Goal: Task Accomplishment & Management: Complete application form

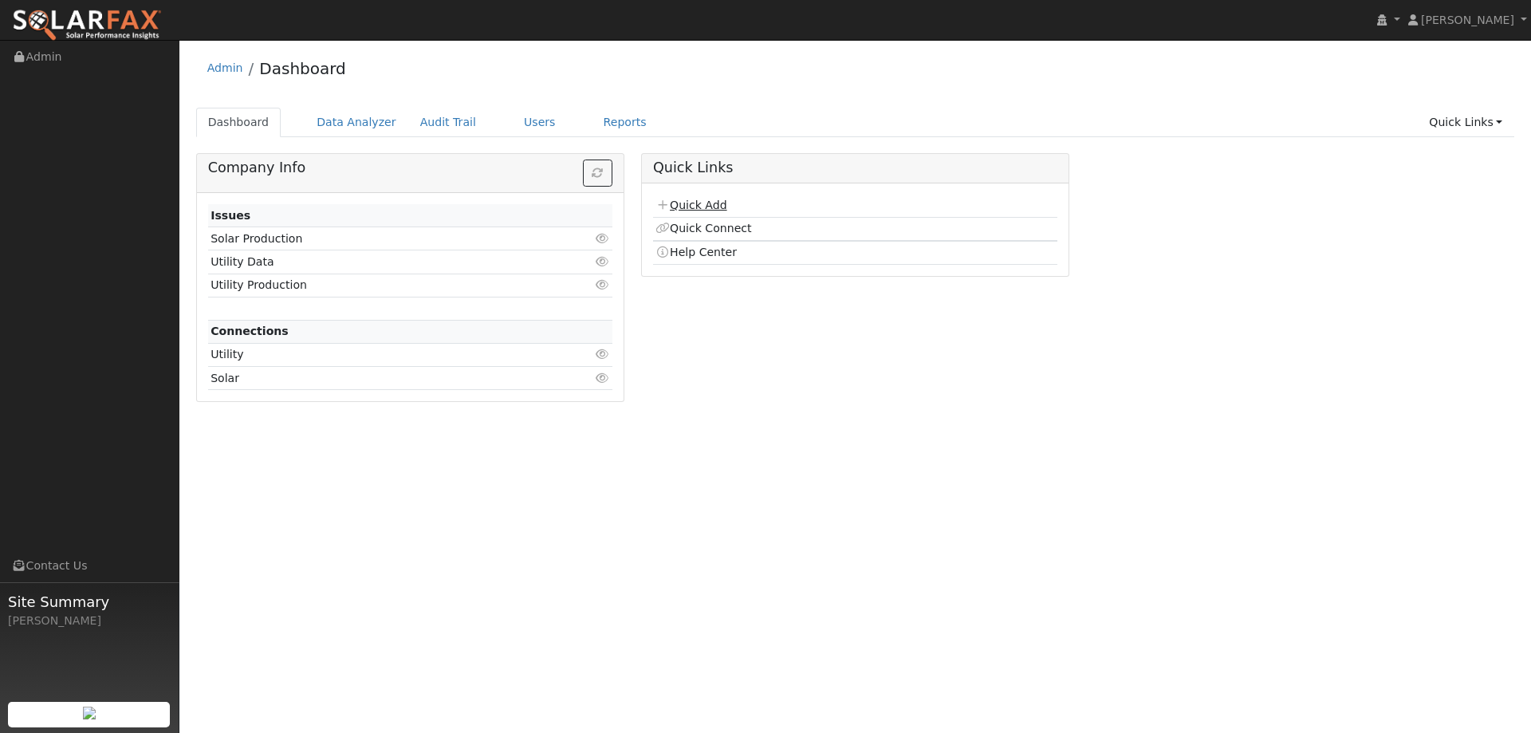
click at [717, 205] on link "Quick Add" at bounding box center [690, 205] width 71 height 13
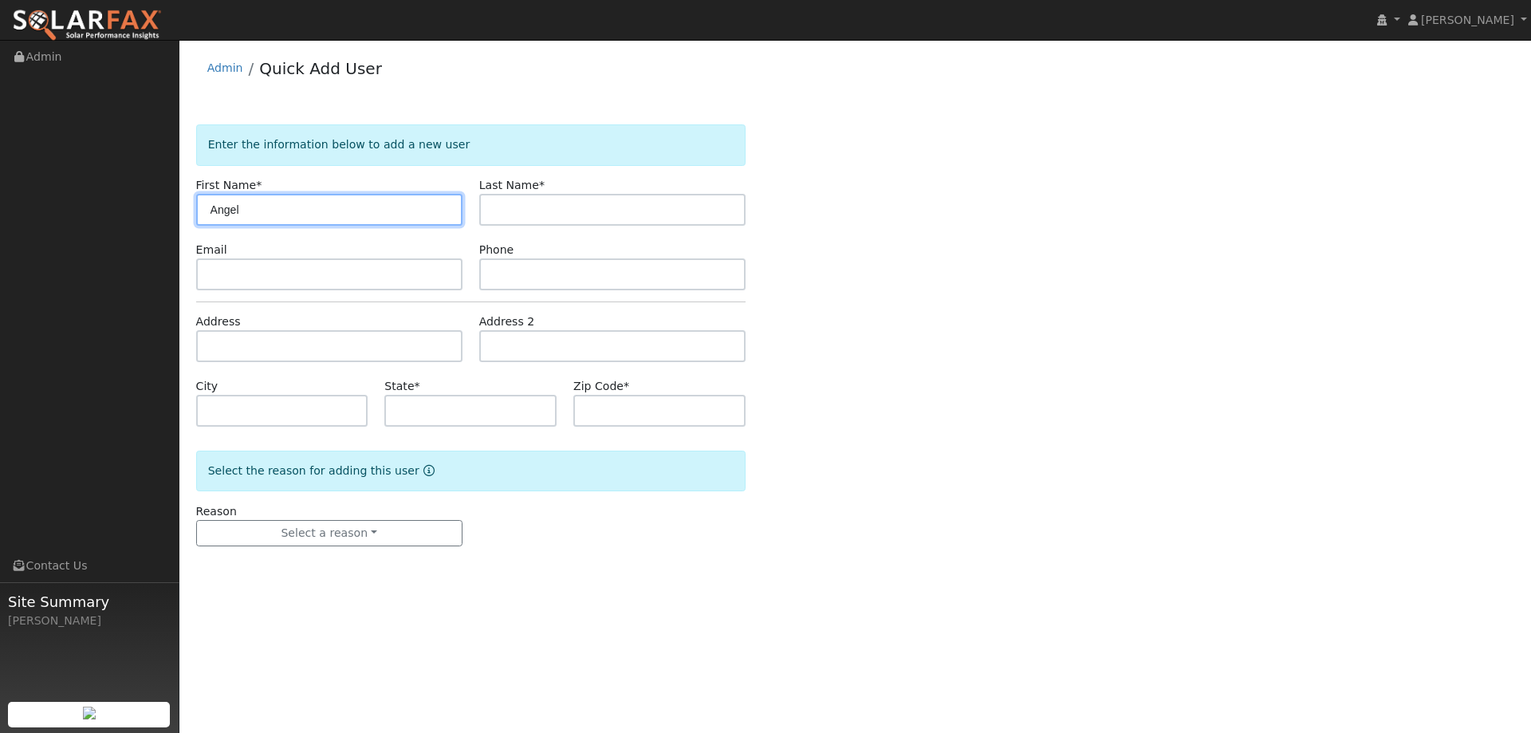
type input "Angel"
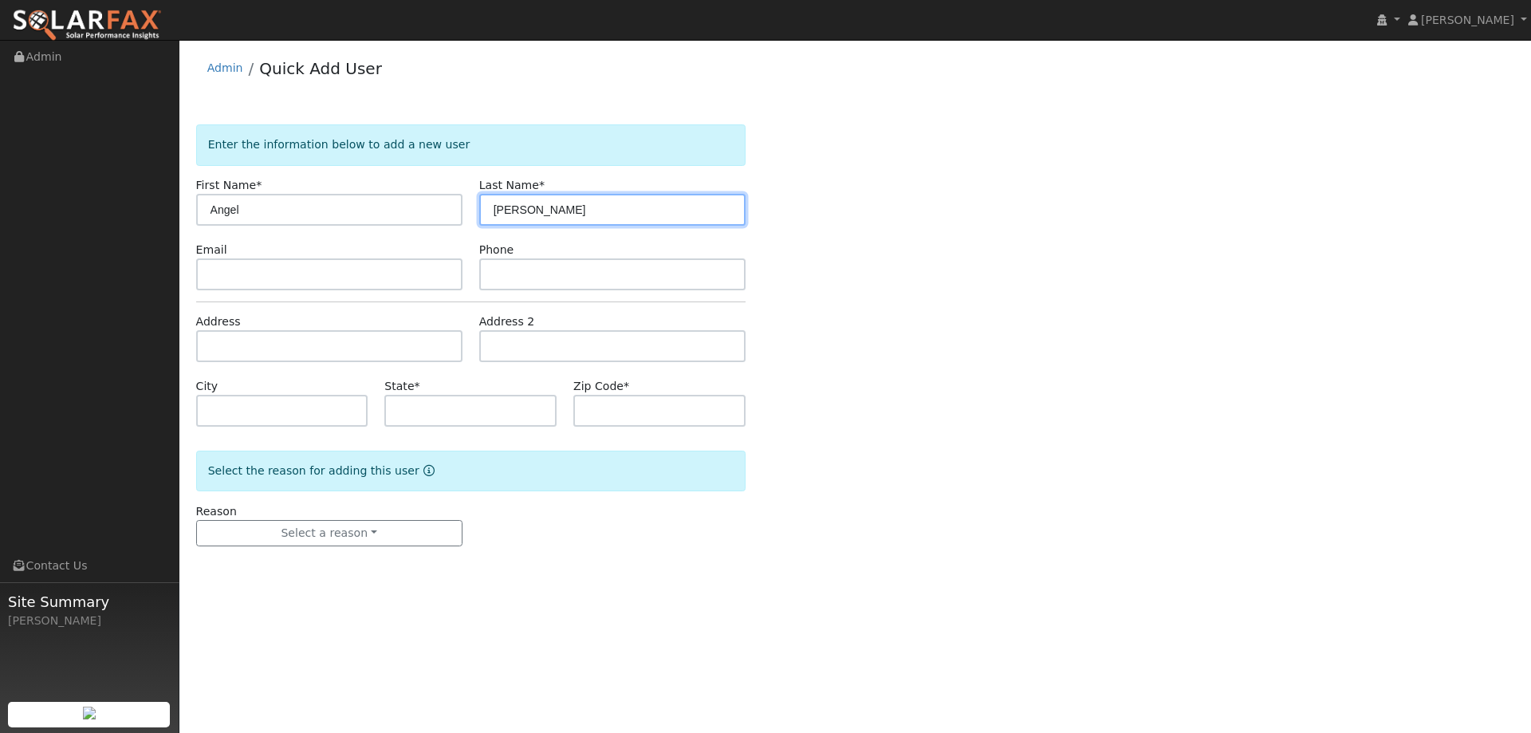
type input "Barajas"
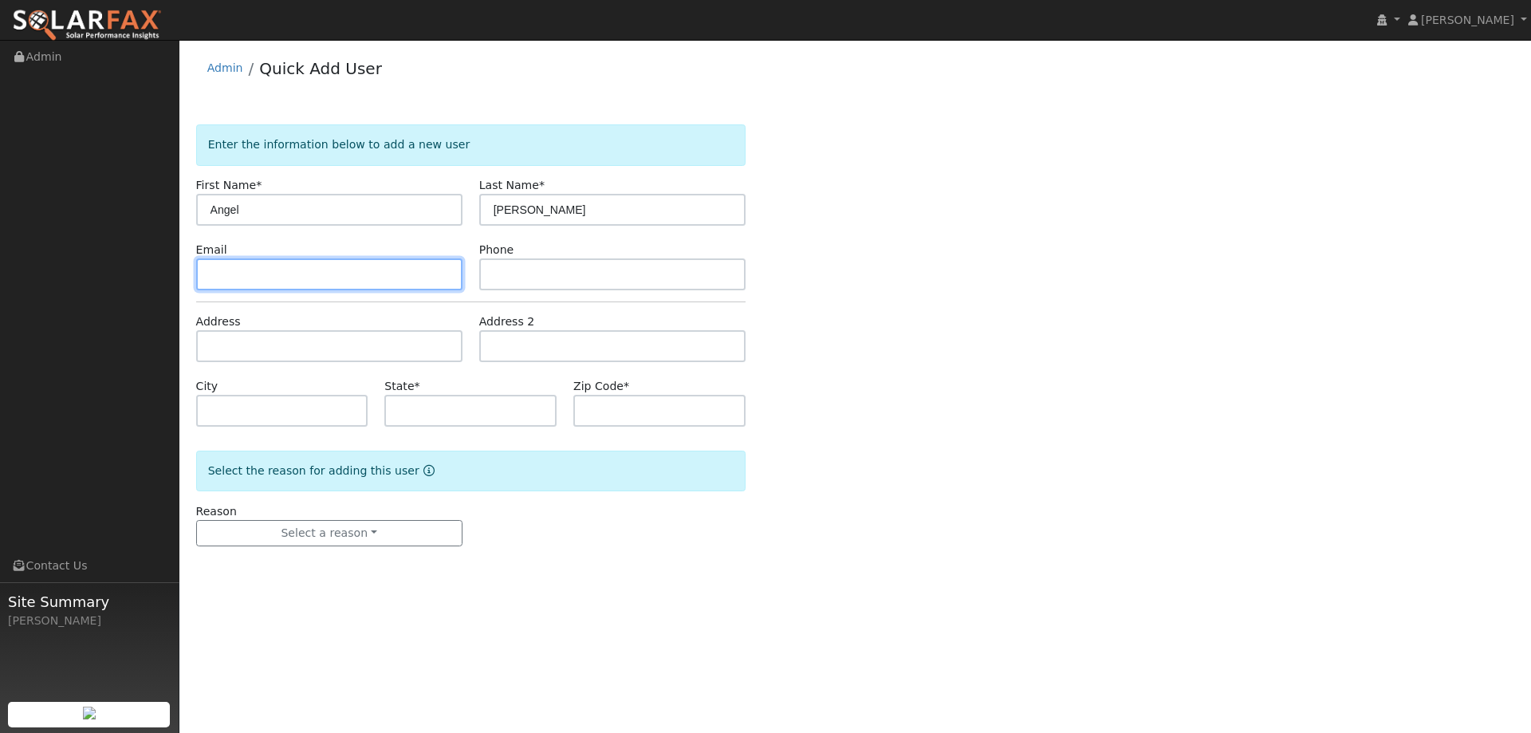
paste input "angel.barajas.1982@gmail.com"
type input "angel.barajas.1982@gmail.com"
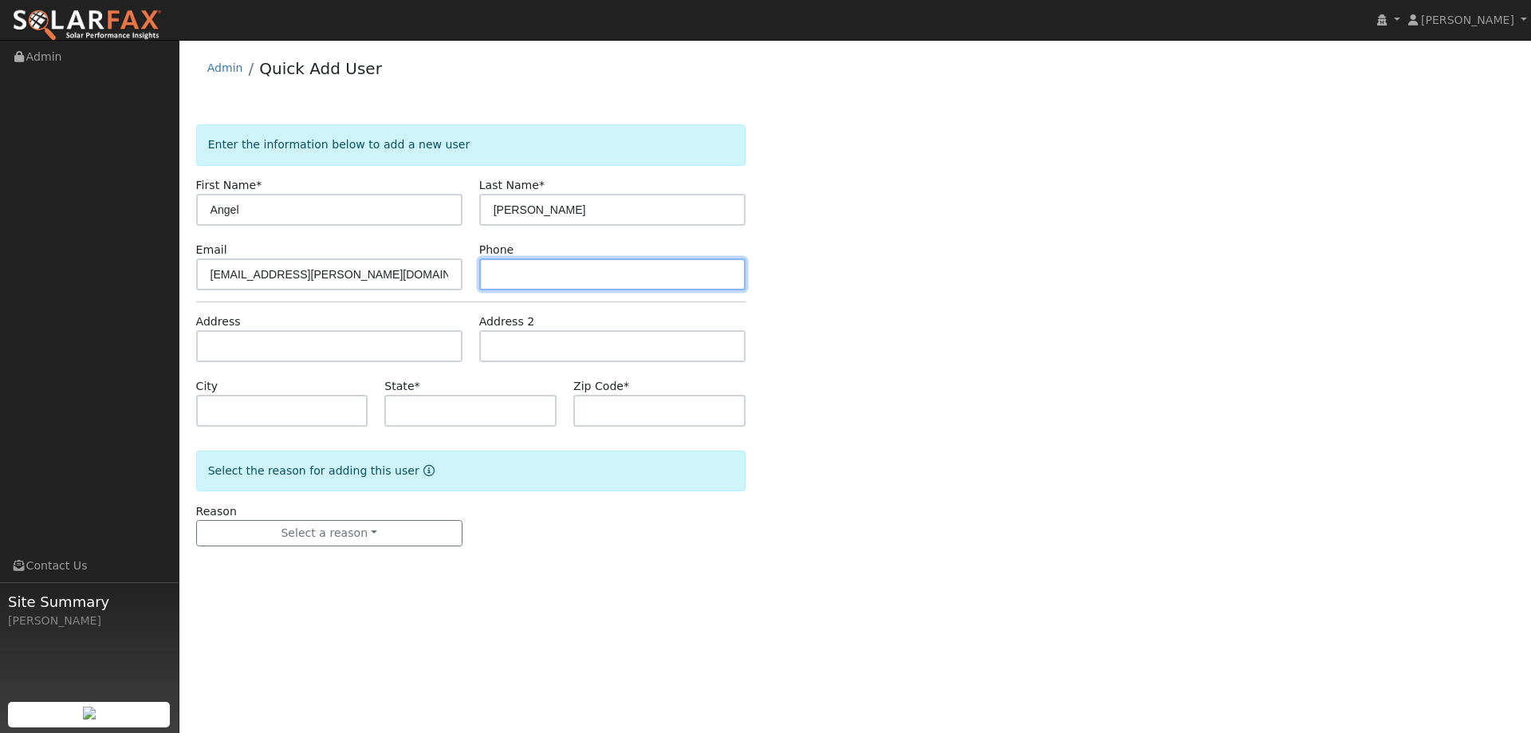
click at [526, 285] on input "text" at bounding box center [612, 274] width 266 height 32
paste input "(916) 730-5761"
type input "(916) 730-5761"
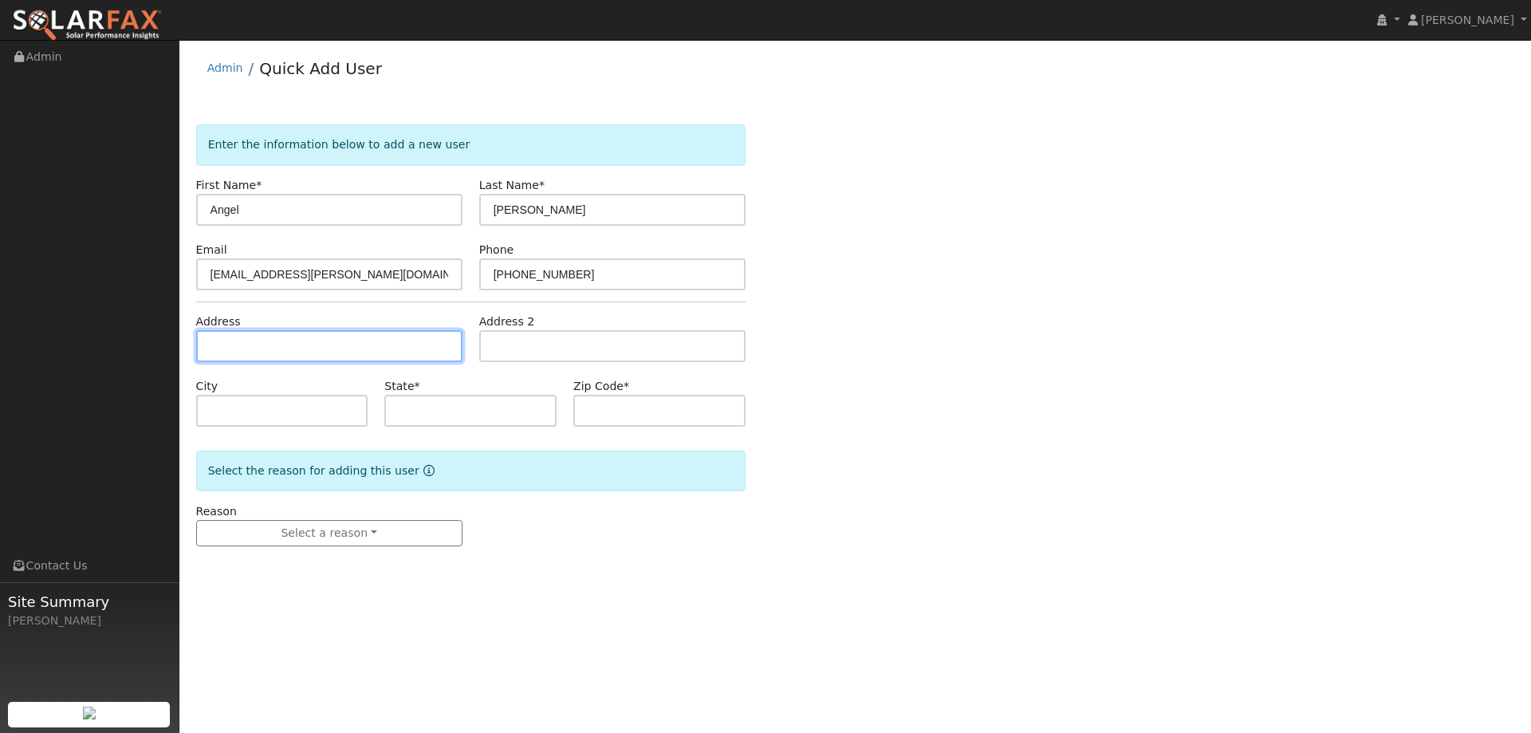
click at [413, 357] on input "text" at bounding box center [329, 346] width 266 height 32
paste input "507 West Keystone Ave"
type input "507 West Keystone Avenue"
type input "Woodland"
type input "CA"
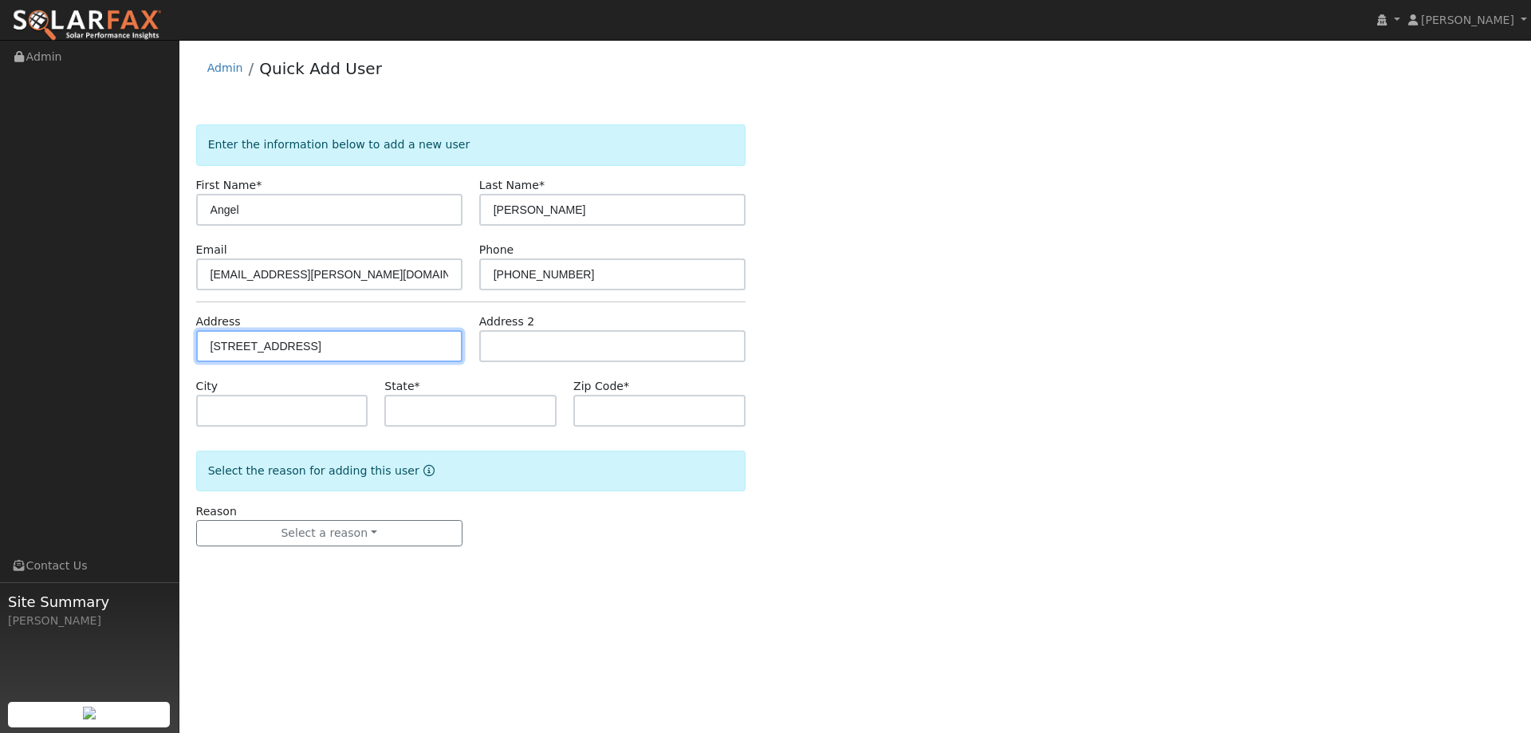
type input "95695"
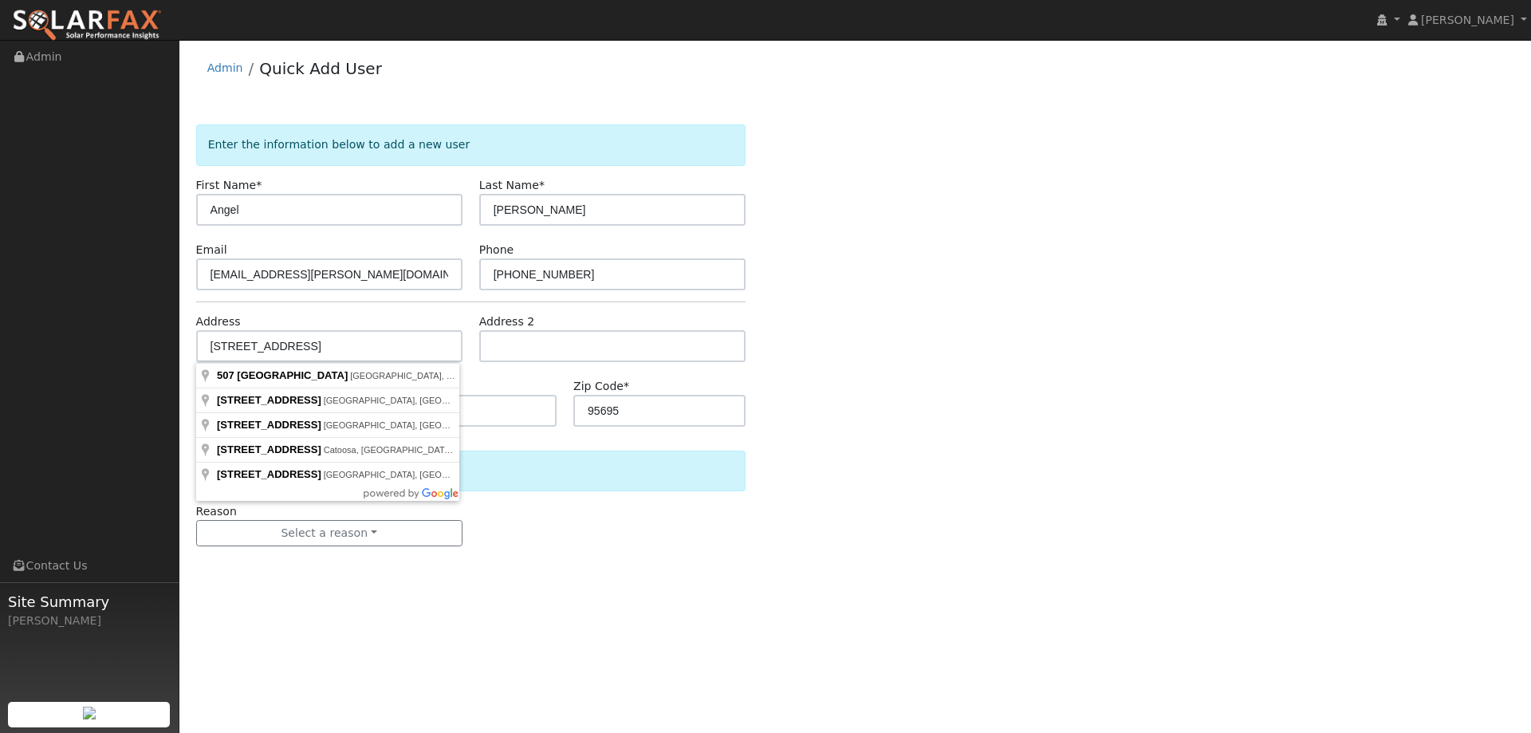
click at [515, 462] on div "Select the reason for adding this user" at bounding box center [470, 471] width 549 height 41
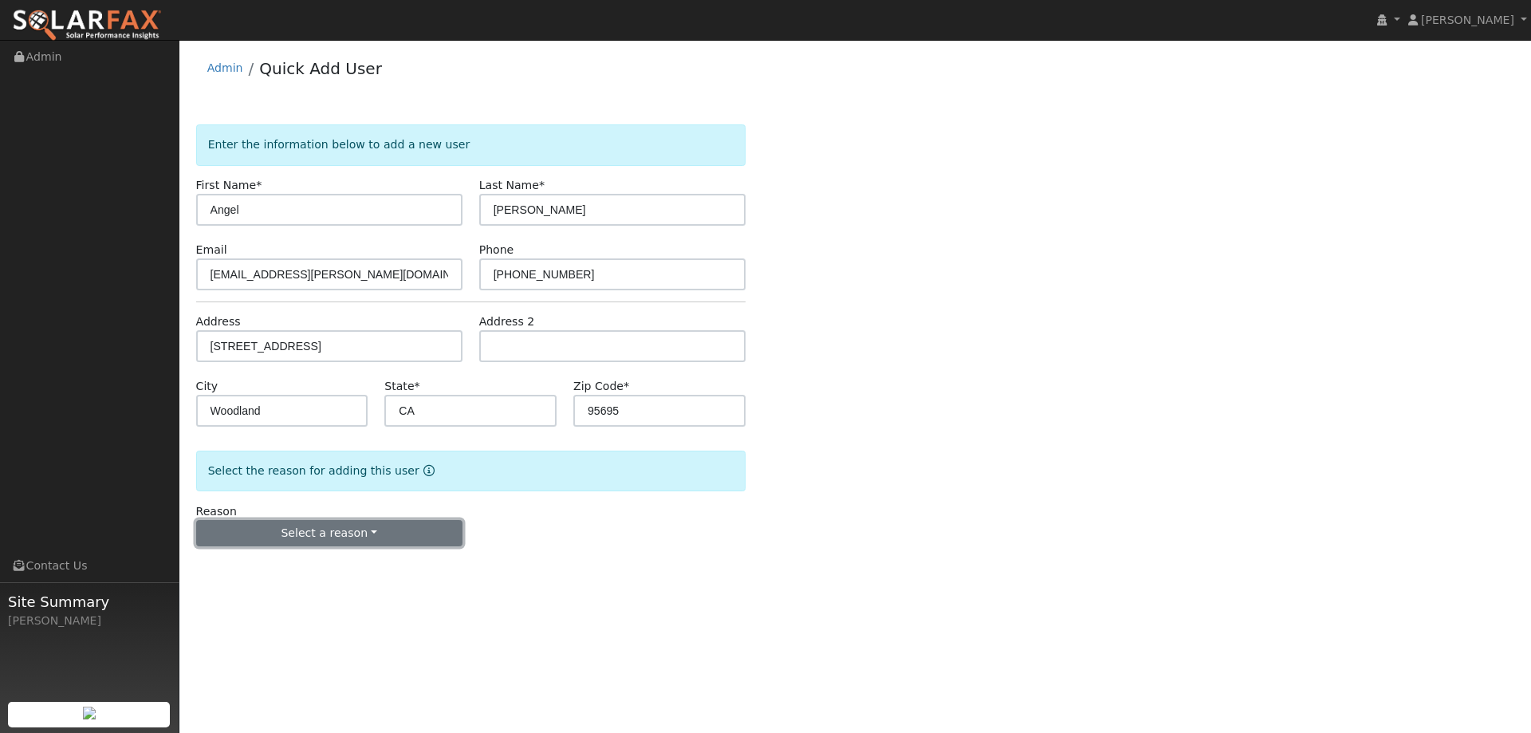
click at [415, 539] on button "Select a reason" at bounding box center [329, 533] width 266 height 27
click at [313, 563] on link "New lead" at bounding box center [285, 566] width 176 height 22
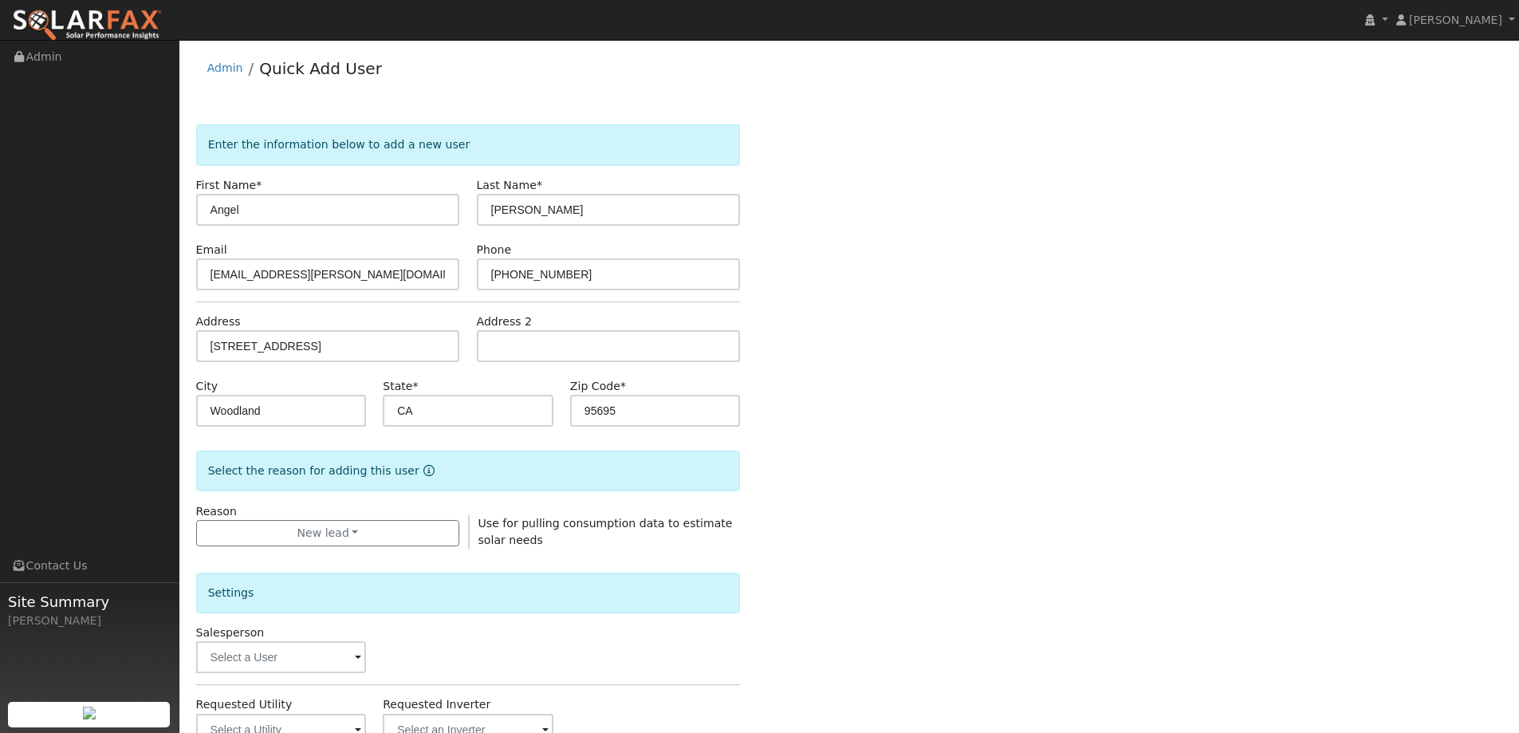
click at [355, 655] on span at bounding box center [358, 658] width 6 height 18
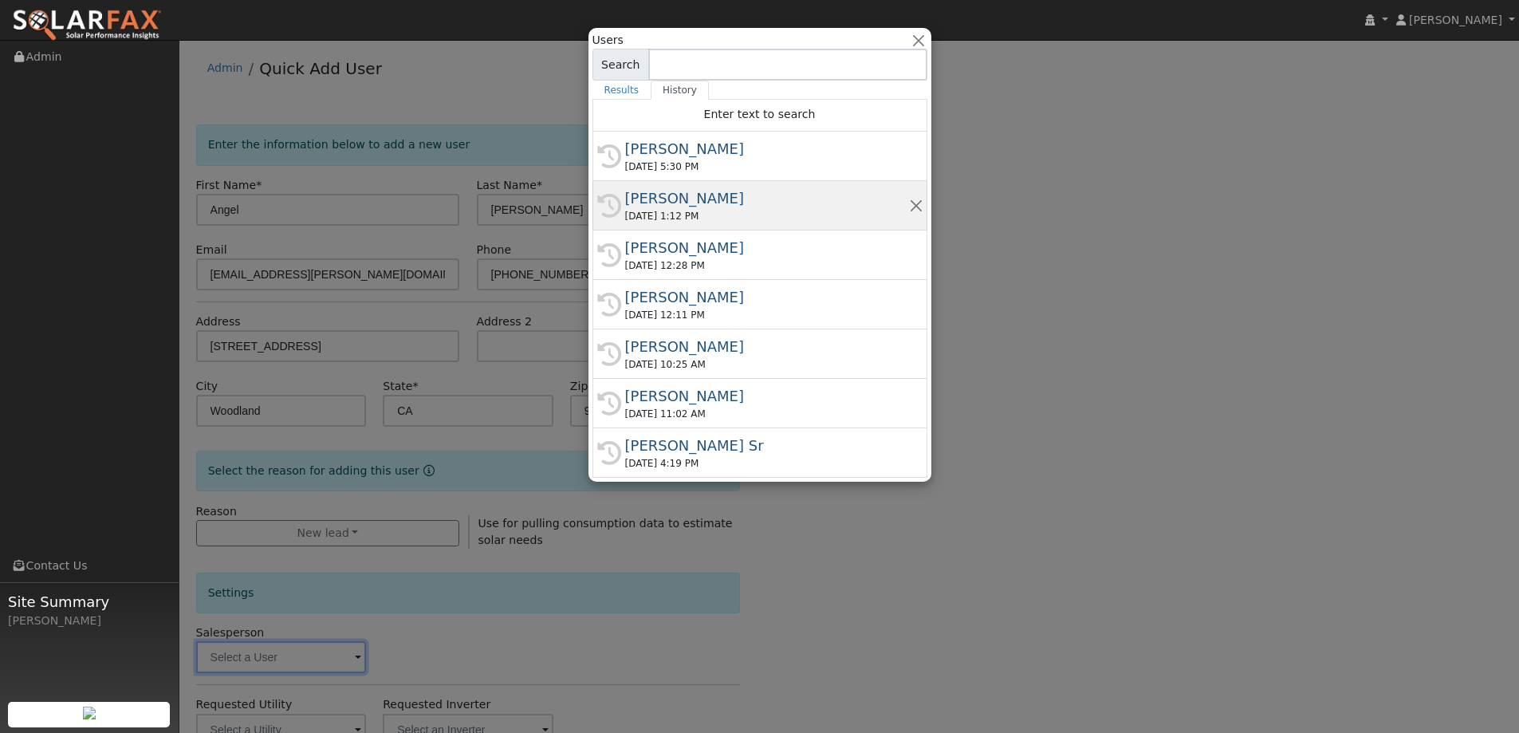
click at [686, 208] on div "Tory Kelly" at bounding box center [767, 198] width 284 height 22
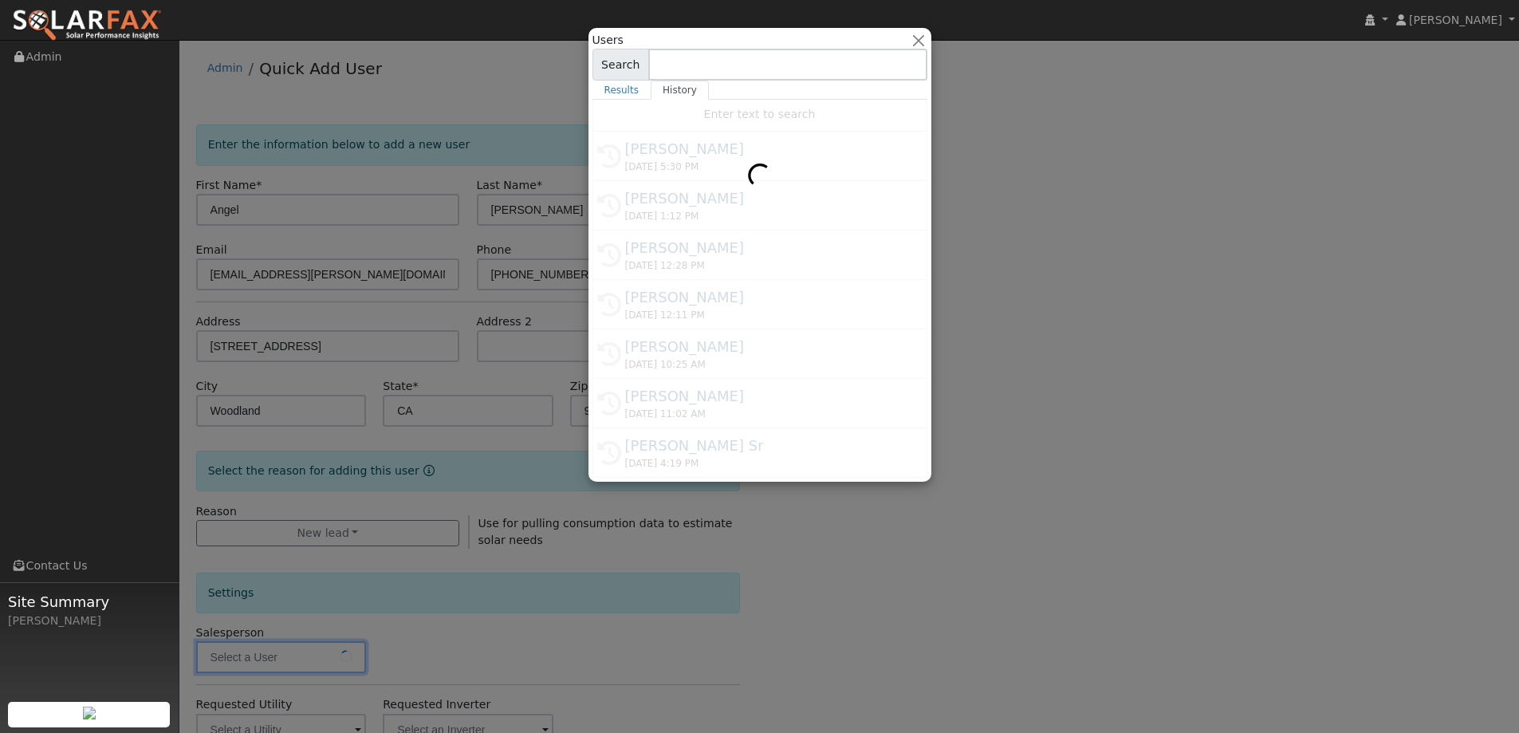
type input "Tory Kelly"
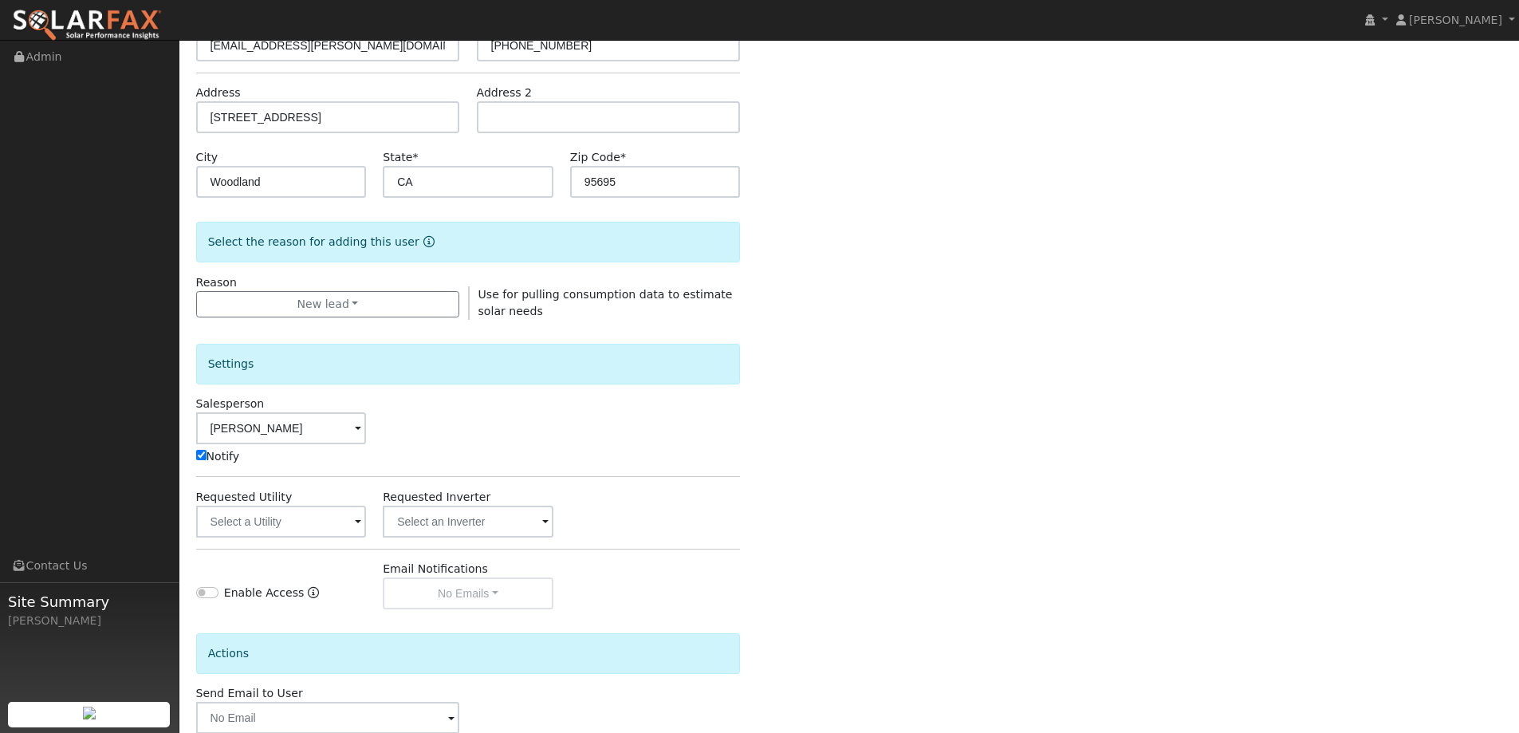
scroll to position [239, 0]
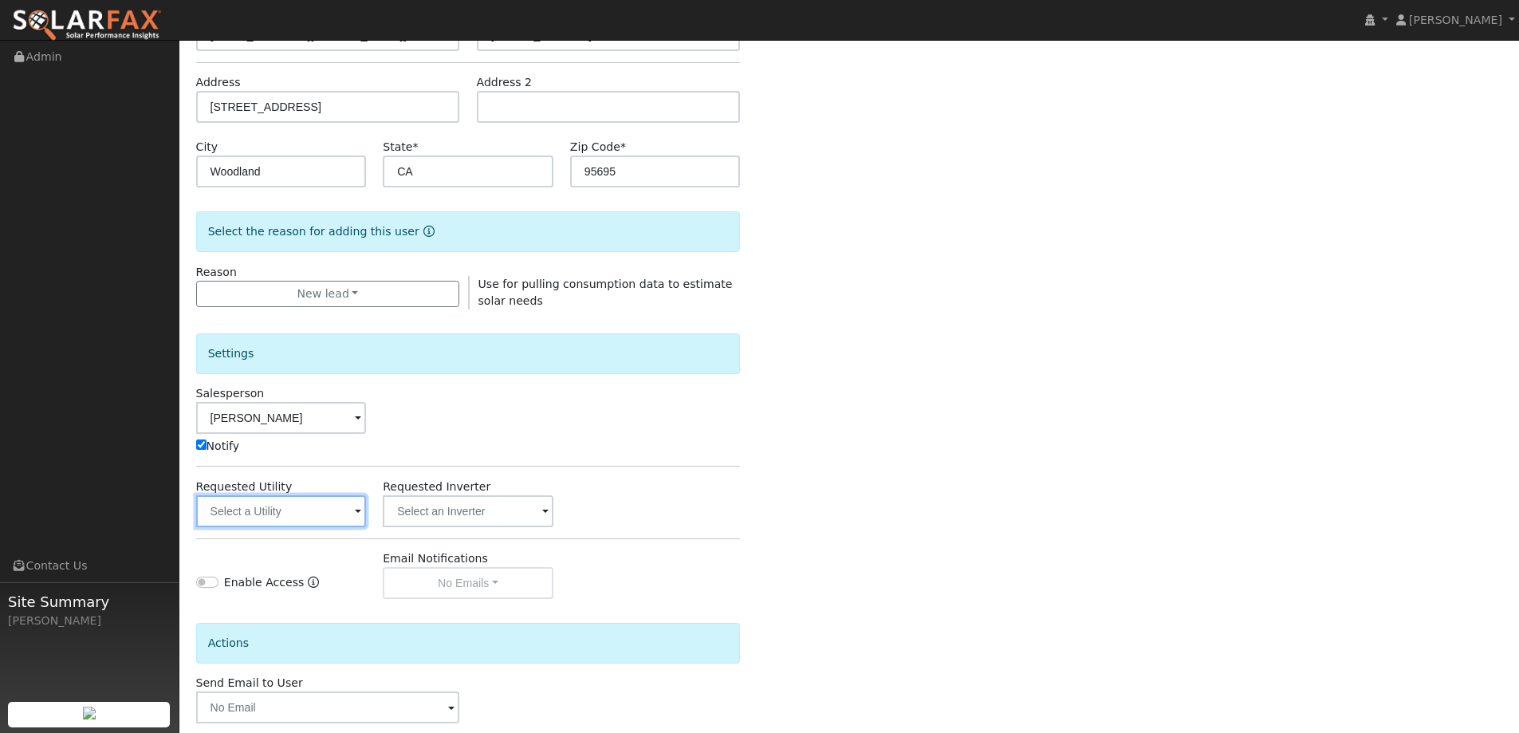
click at [328, 506] on input "text" at bounding box center [281, 511] width 171 height 32
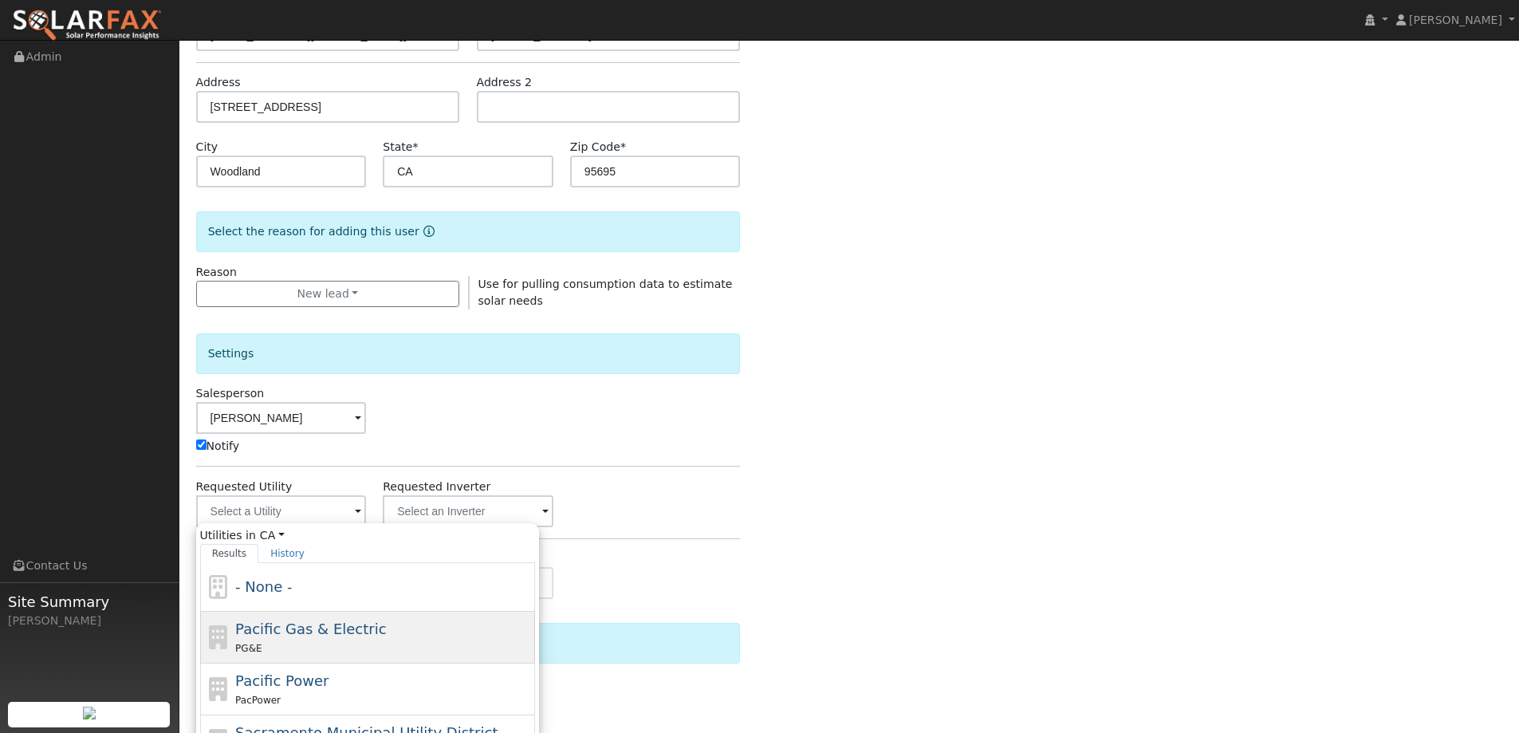
click at [431, 624] on div "Pacific Gas & Electric PG&E" at bounding box center [383, 637] width 296 height 38
type input "Pacific Gas & Electric"
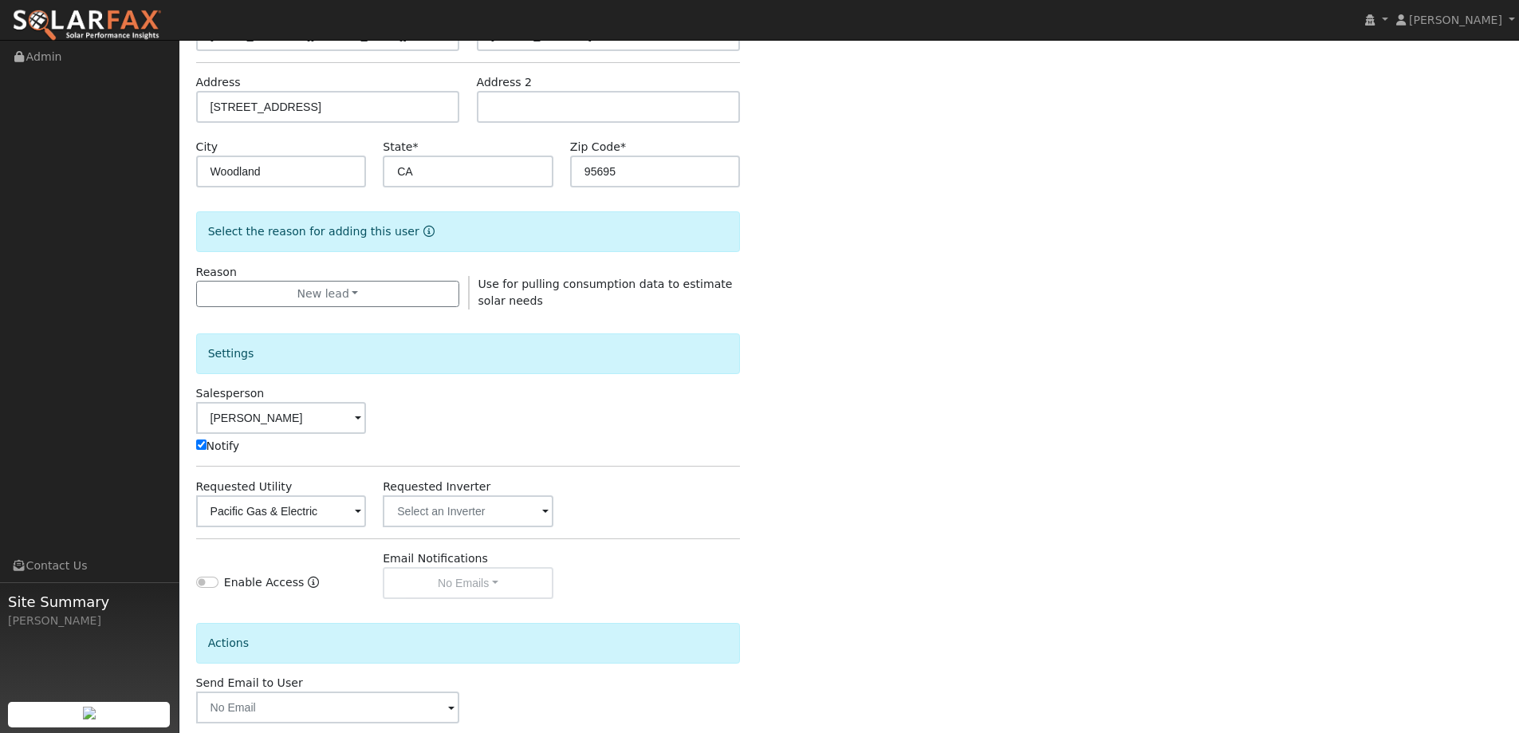
scroll to position [321, 0]
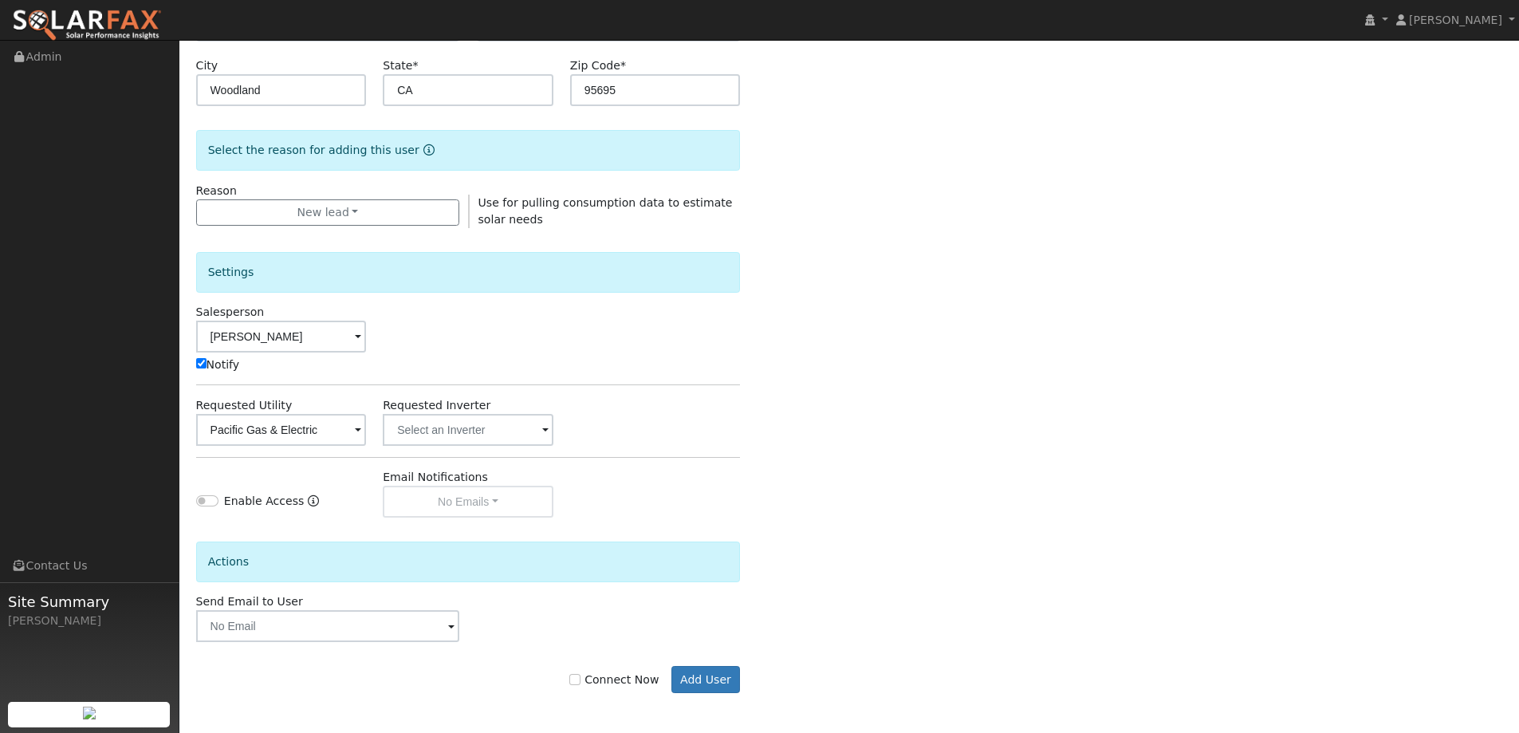
click at [595, 672] on label "Connect Now" at bounding box center [613, 679] width 89 height 17
click at [580, 674] on input "Connect Now" at bounding box center [574, 679] width 11 height 11
checkbox input "true"
click at [711, 687] on button "Add User" at bounding box center [705, 679] width 69 height 27
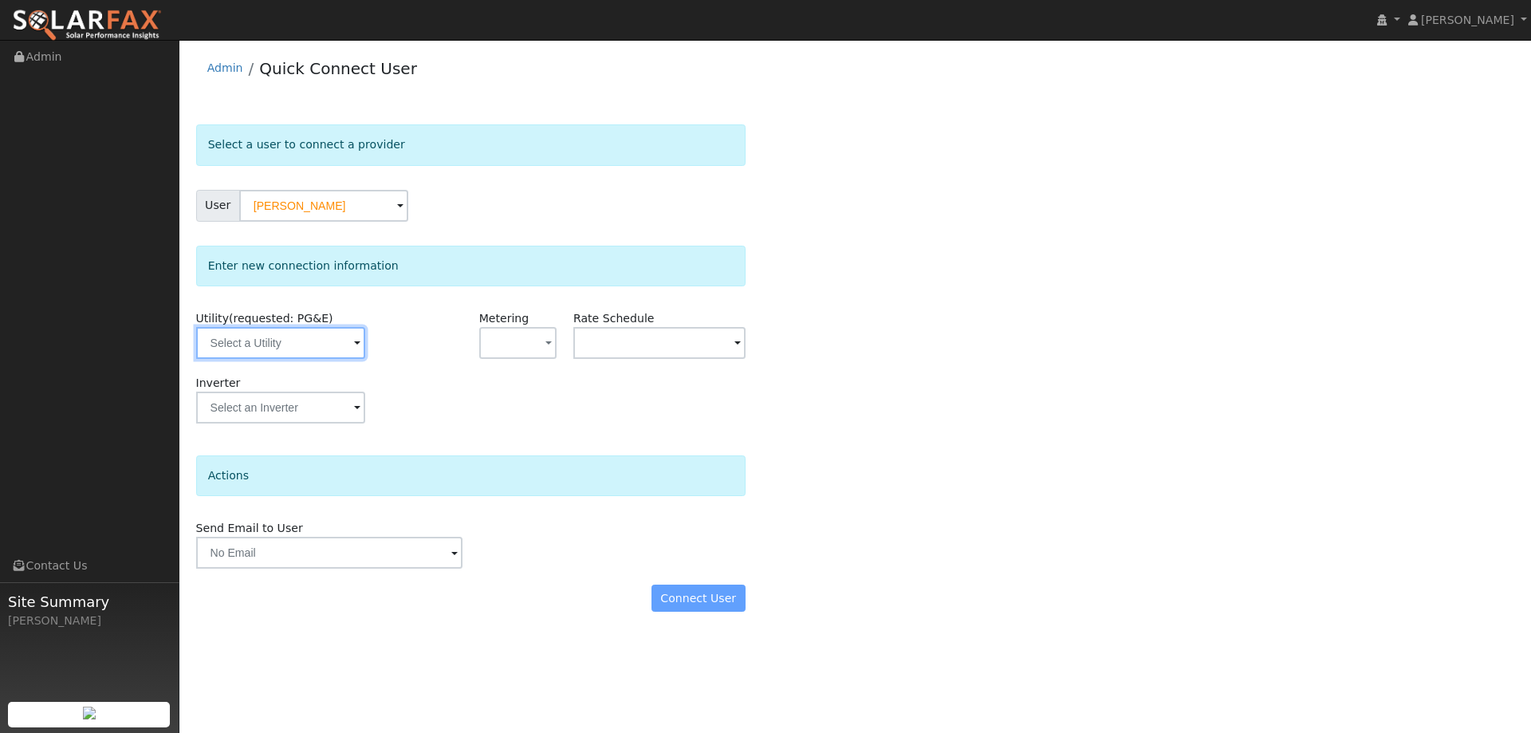
click at [346, 354] on input "text" at bounding box center [280, 343] width 169 height 32
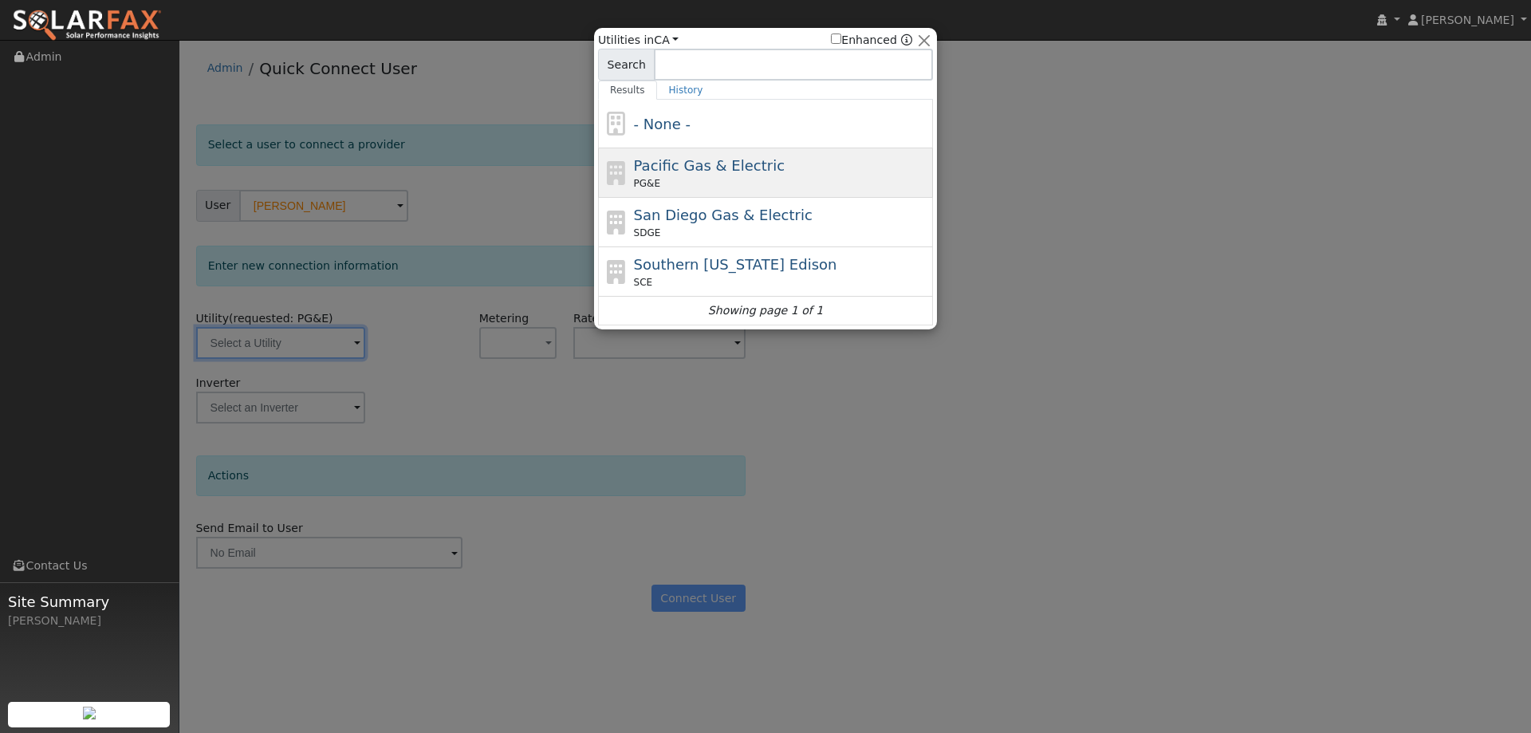
click at [652, 187] on span "PG&E" at bounding box center [647, 183] width 26 height 14
type input "PG&E"
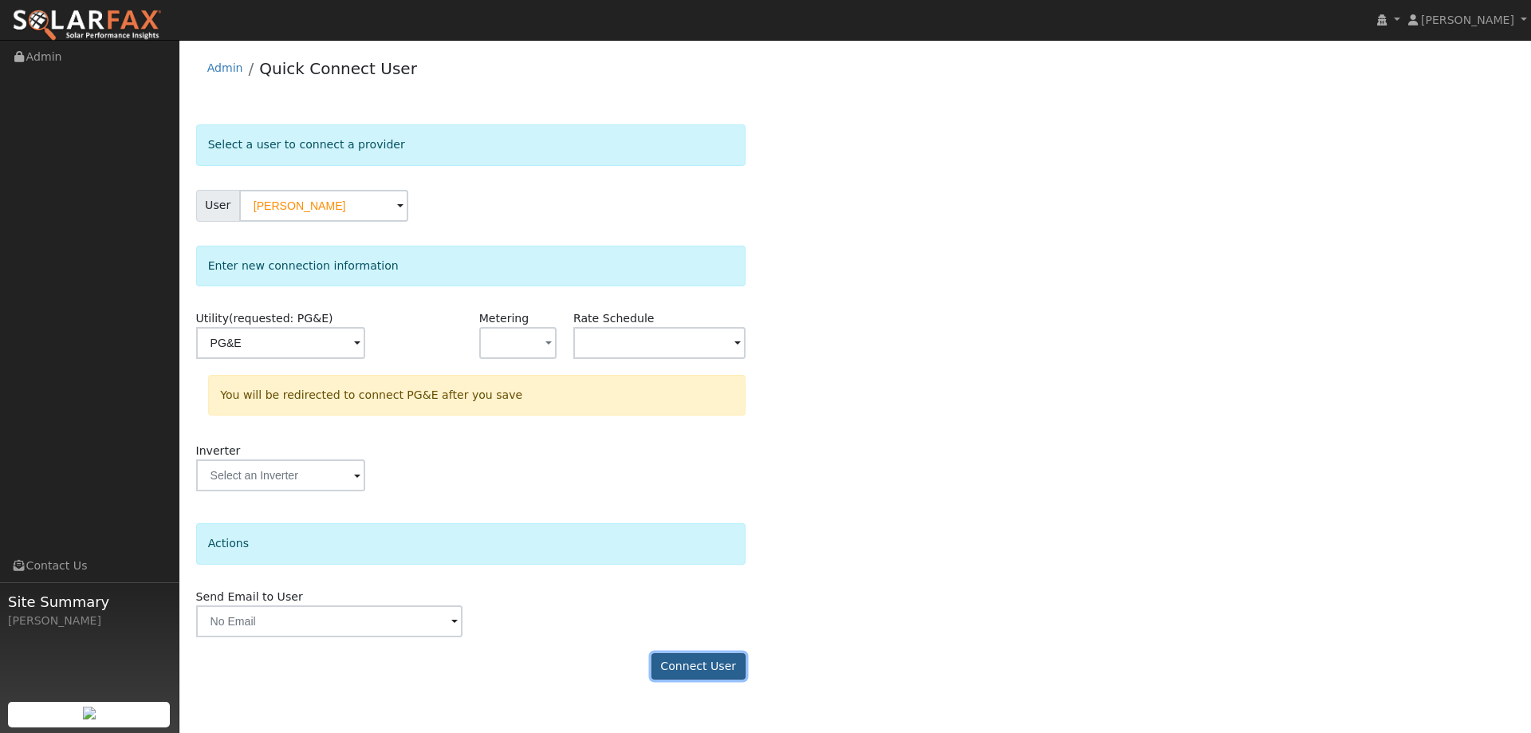
click at [695, 664] on button "Connect User" at bounding box center [698, 666] width 94 height 27
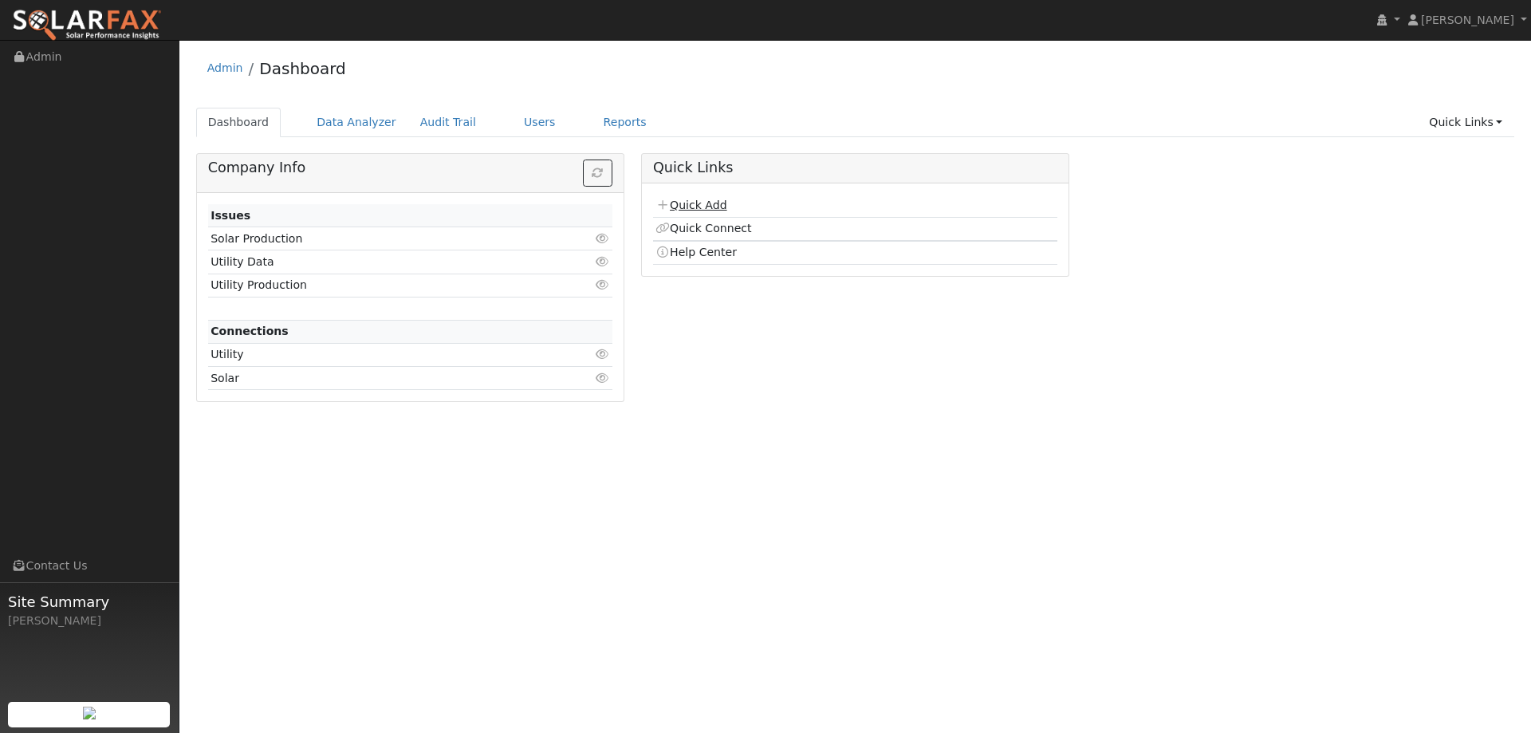
click at [712, 207] on link "Quick Add" at bounding box center [690, 205] width 71 height 13
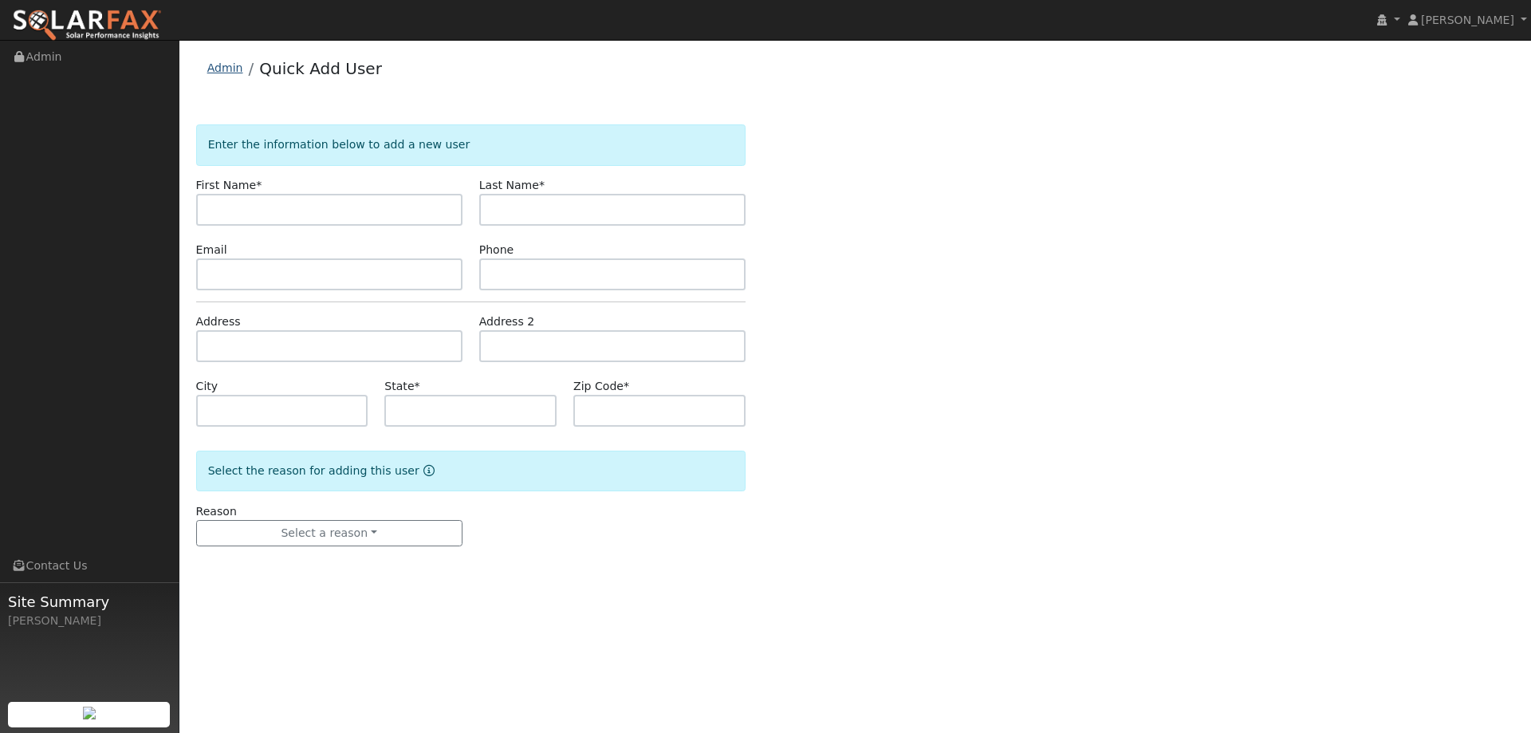
click at [227, 69] on link "Admin" at bounding box center [225, 67] width 36 height 13
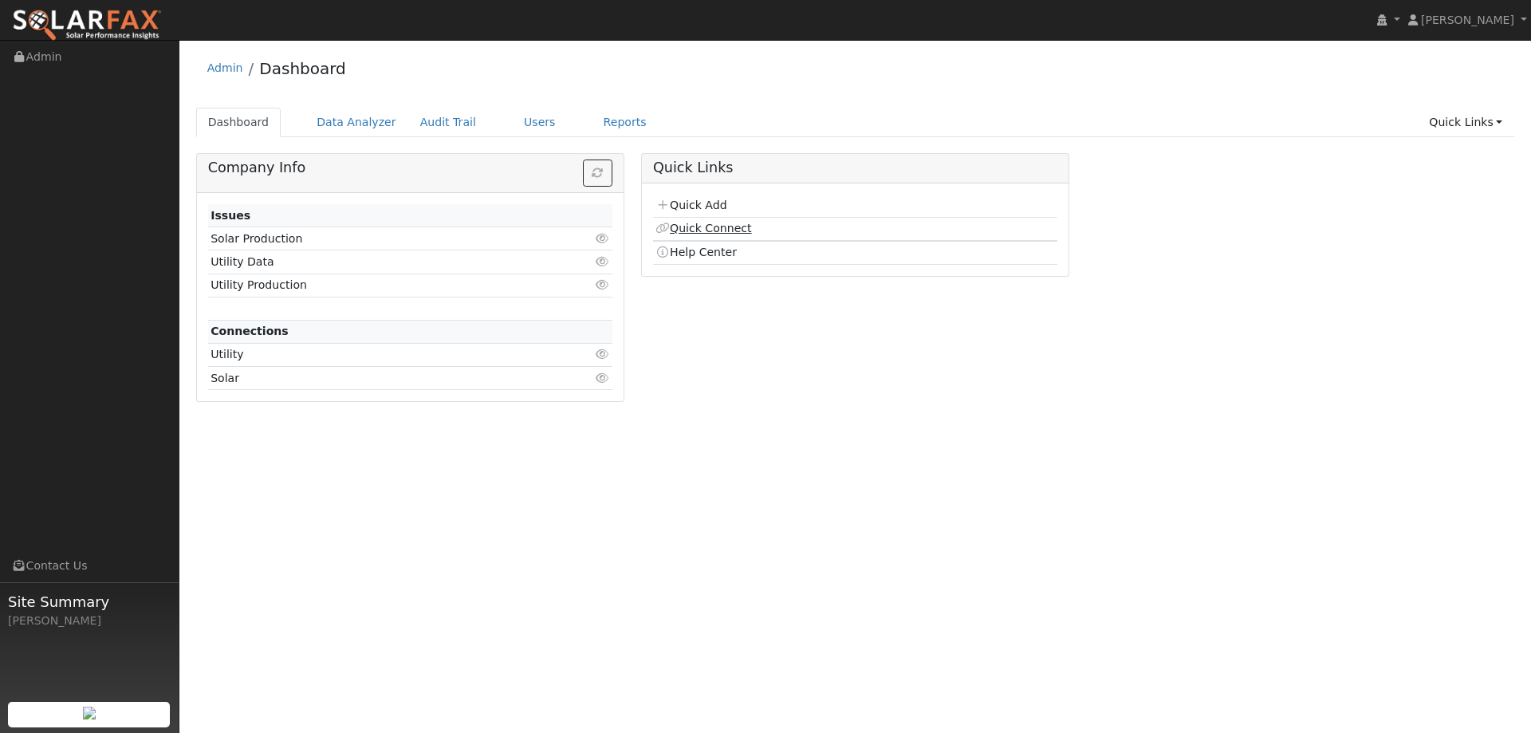
click at [706, 228] on link "Quick Connect" at bounding box center [703, 228] width 96 height 13
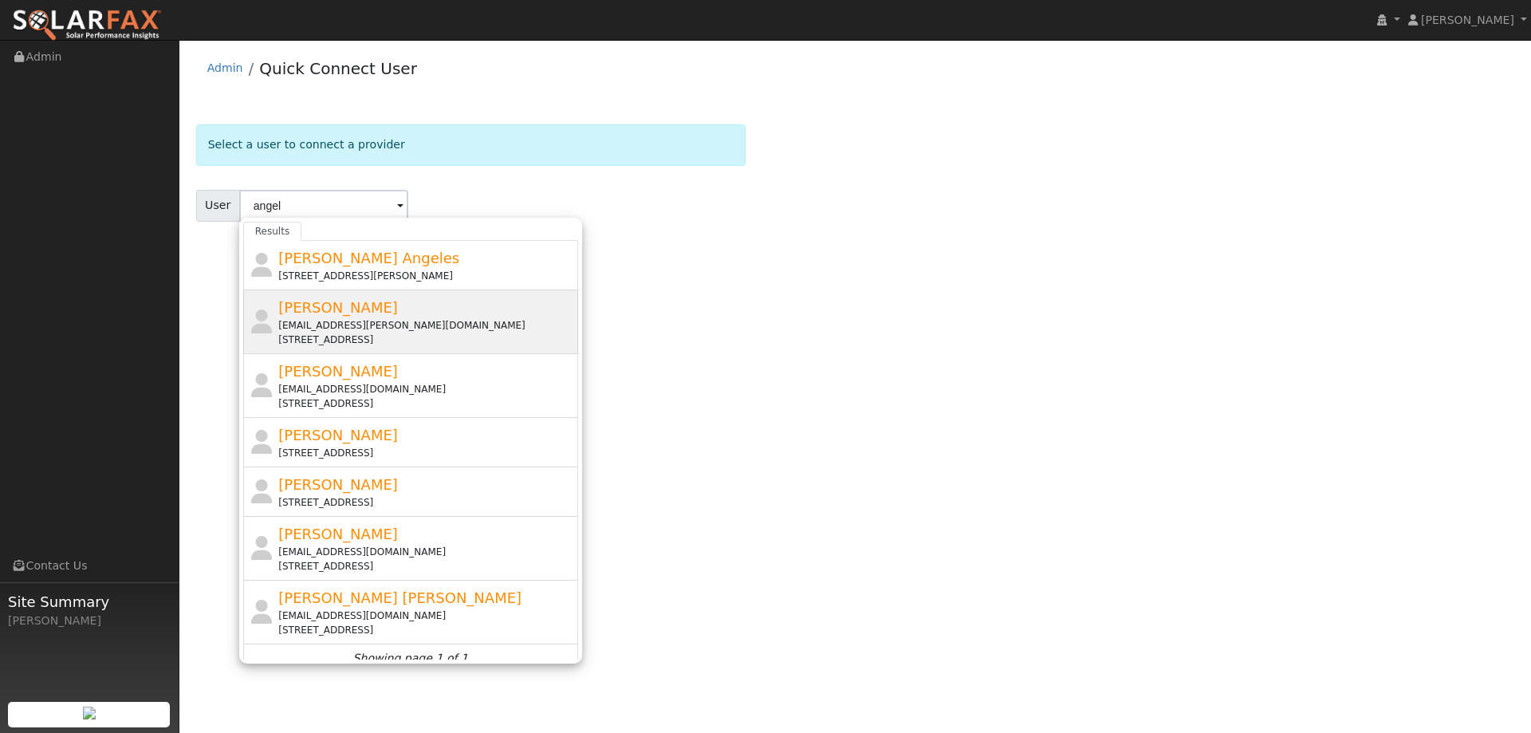
click at [329, 333] on div "507 West Keystone Avenue, Woodland, CA 95695" at bounding box center [426, 340] width 296 height 14
type input "Angel Barajas"
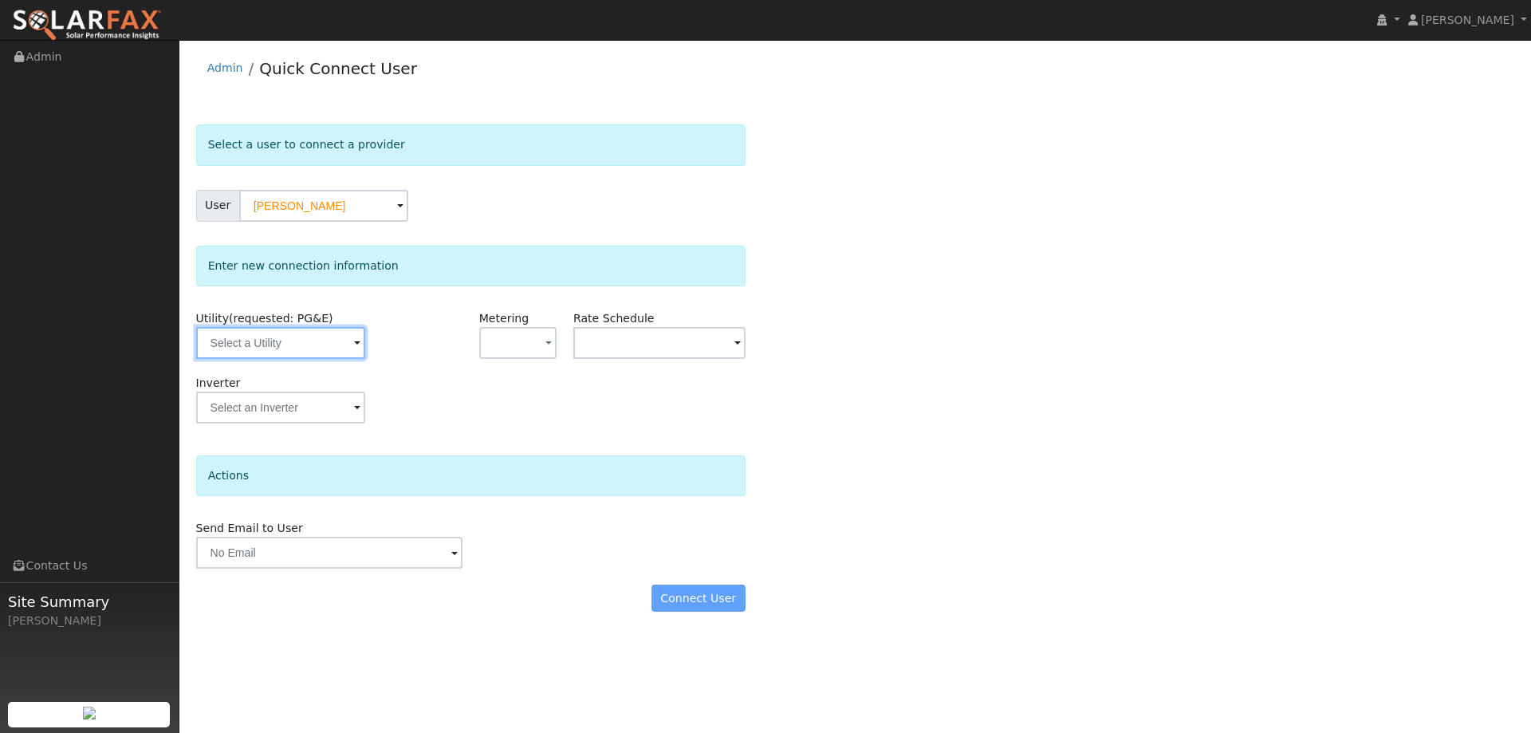
click at [330, 348] on input "text" at bounding box center [280, 343] width 169 height 32
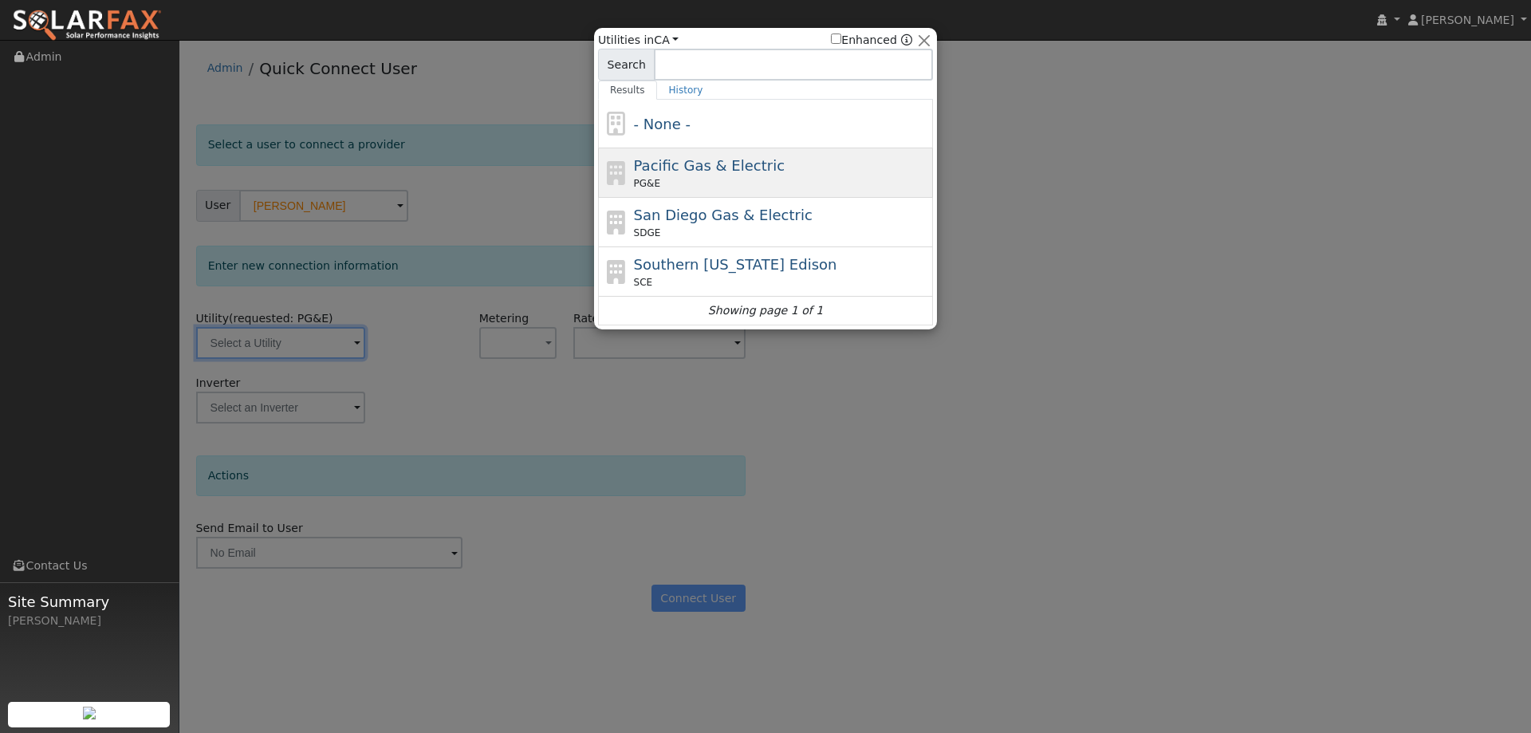
click at [672, 174] on span "Pacific Gas & Electric" at bounding box center [709, 165] width 151 height 17
type input "PG&E"
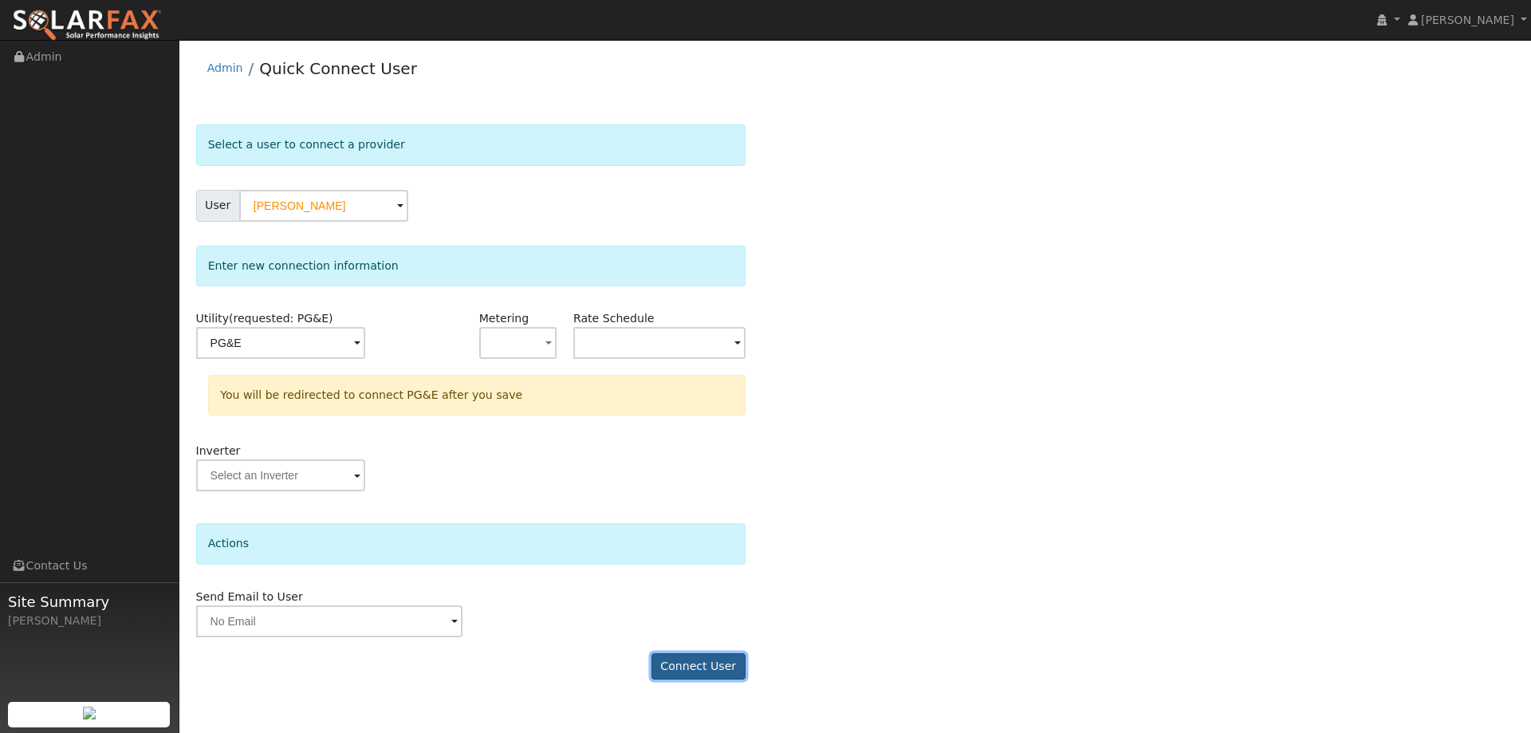
click at [724, 658] on button "Connect User" at bounding box center [698, 666] width 94 height 27
